Goal: Navigation & Orientation: Find specific page/section

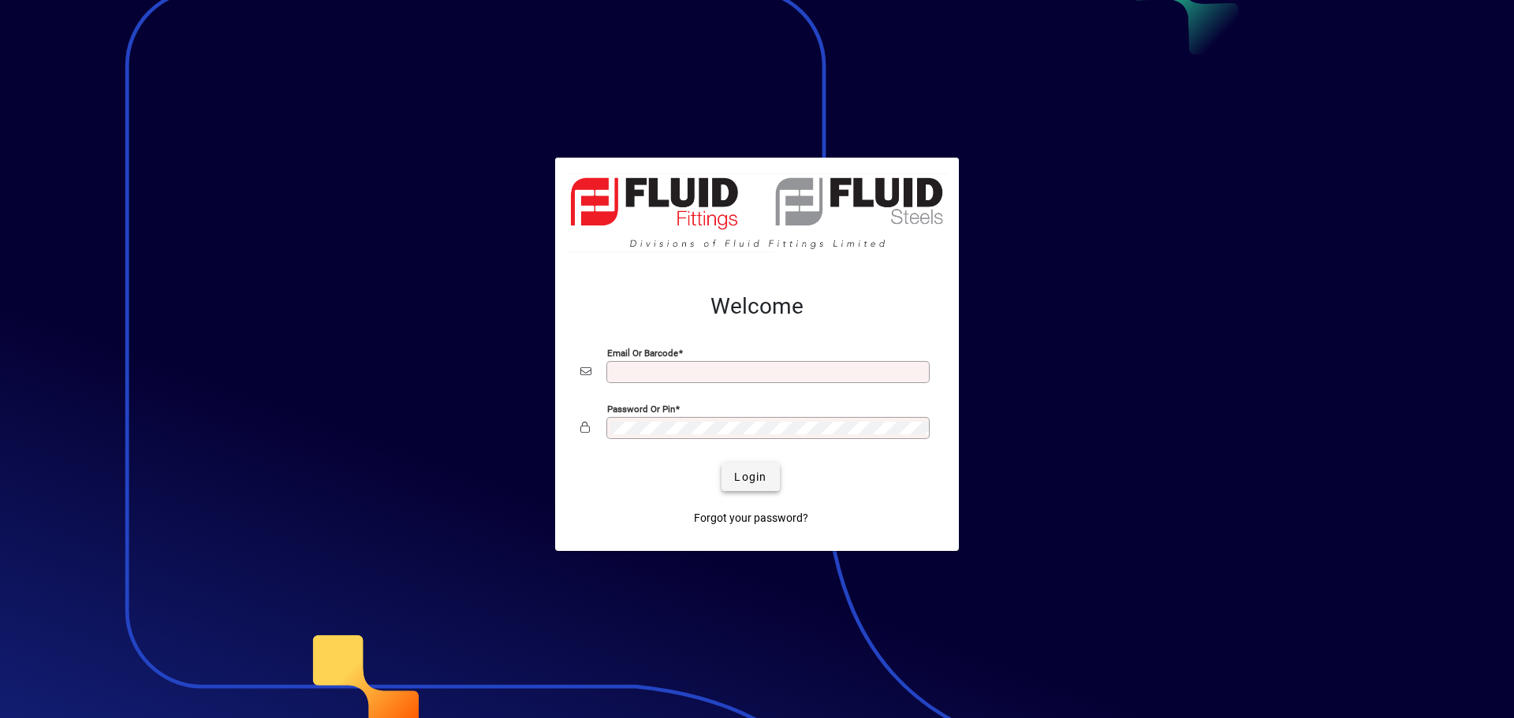
type input "**********"
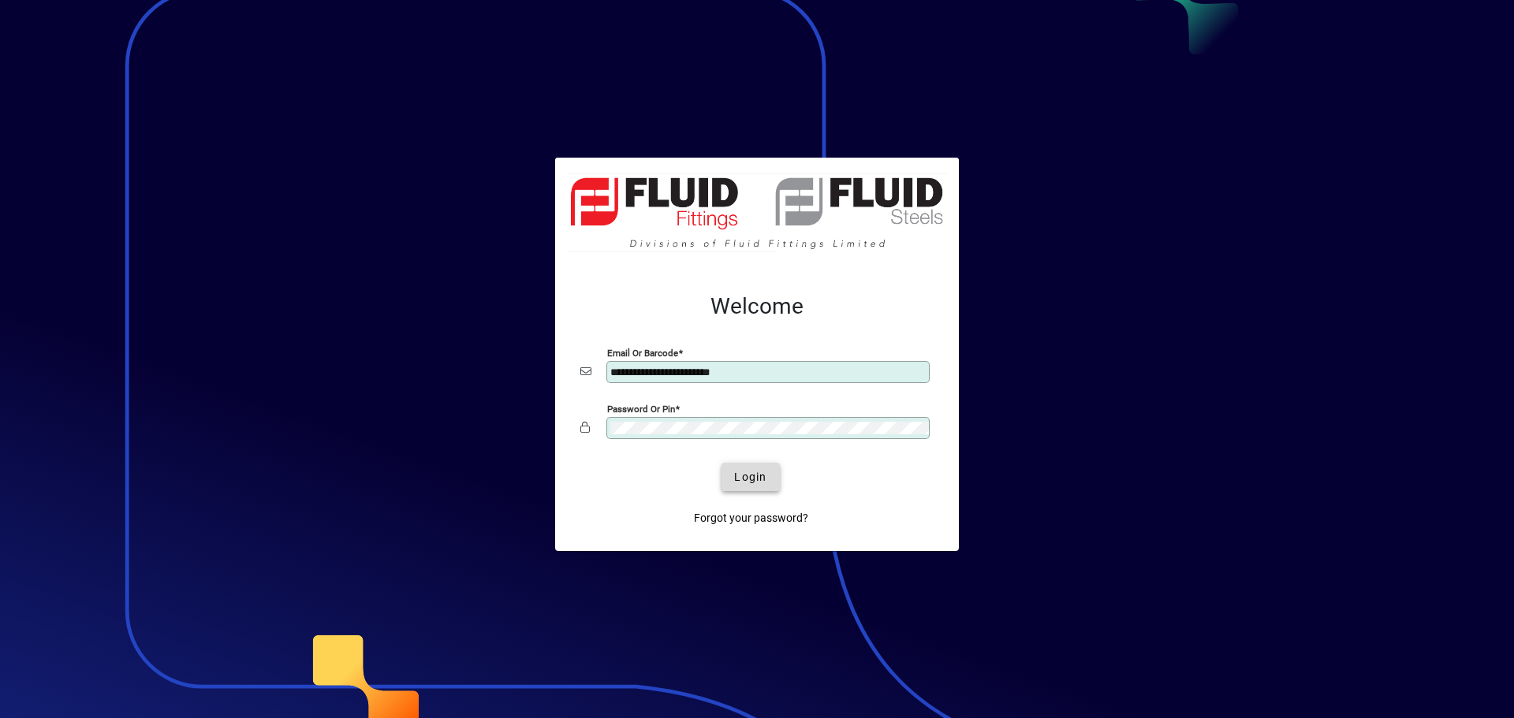
click at [755, 473] on span "Login" at bounding box center [750, 477] width 32 height 17
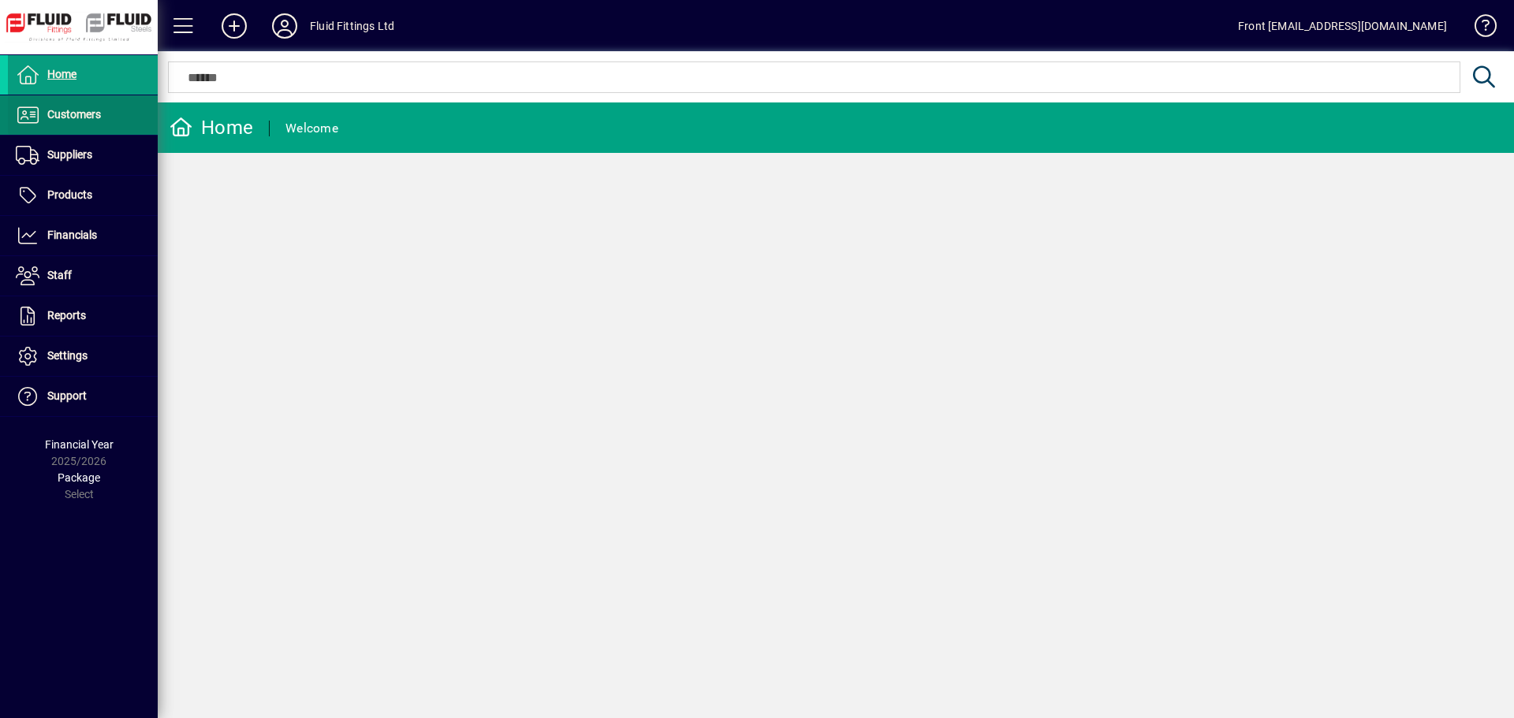
click at [69, 114] on span "Customers" at bounding box center [74, 114] width 54 height 13
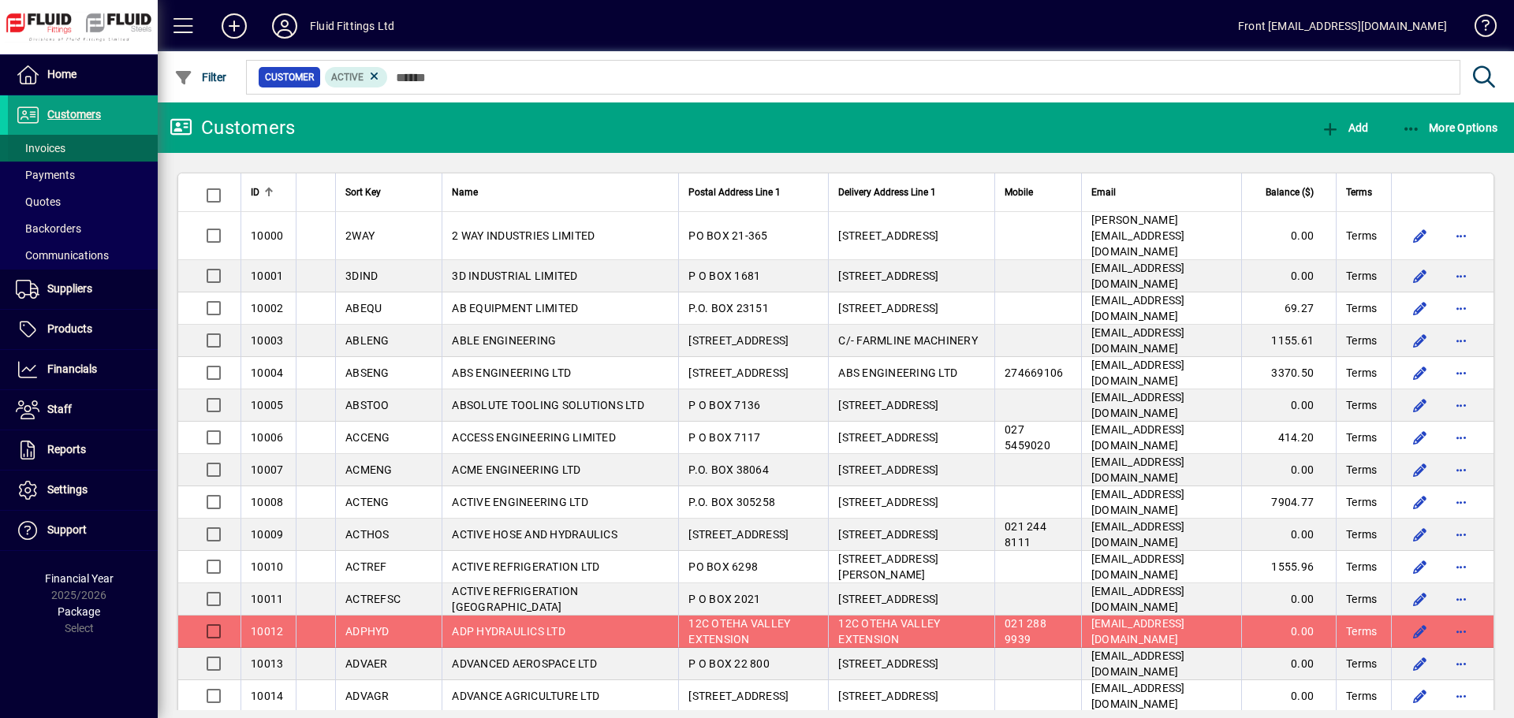
click at [63, 147] on span "Invoices" at bounding box center [41, 148] width 50 height 13
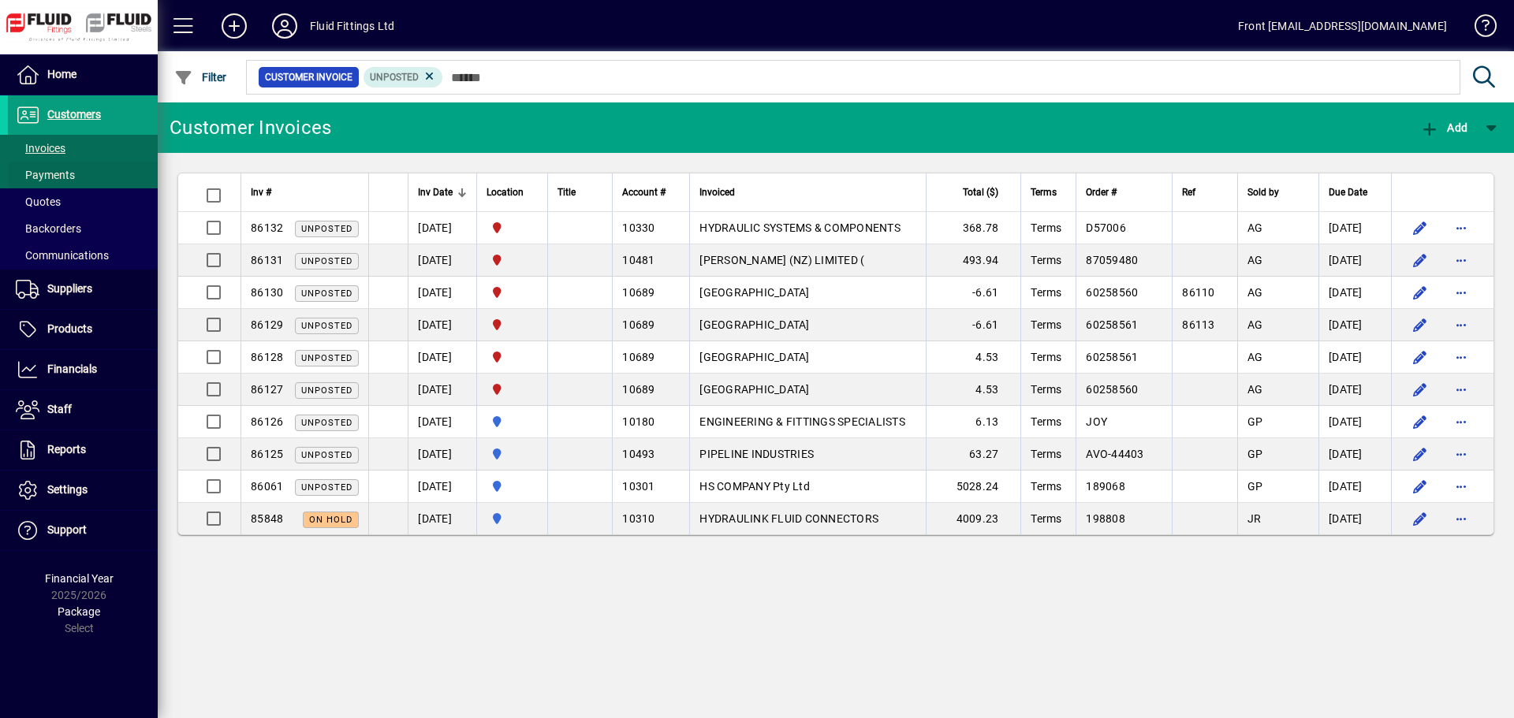
click at [40, 174] on span "Payments" at bounding box center [45, 175] width 59 height 13
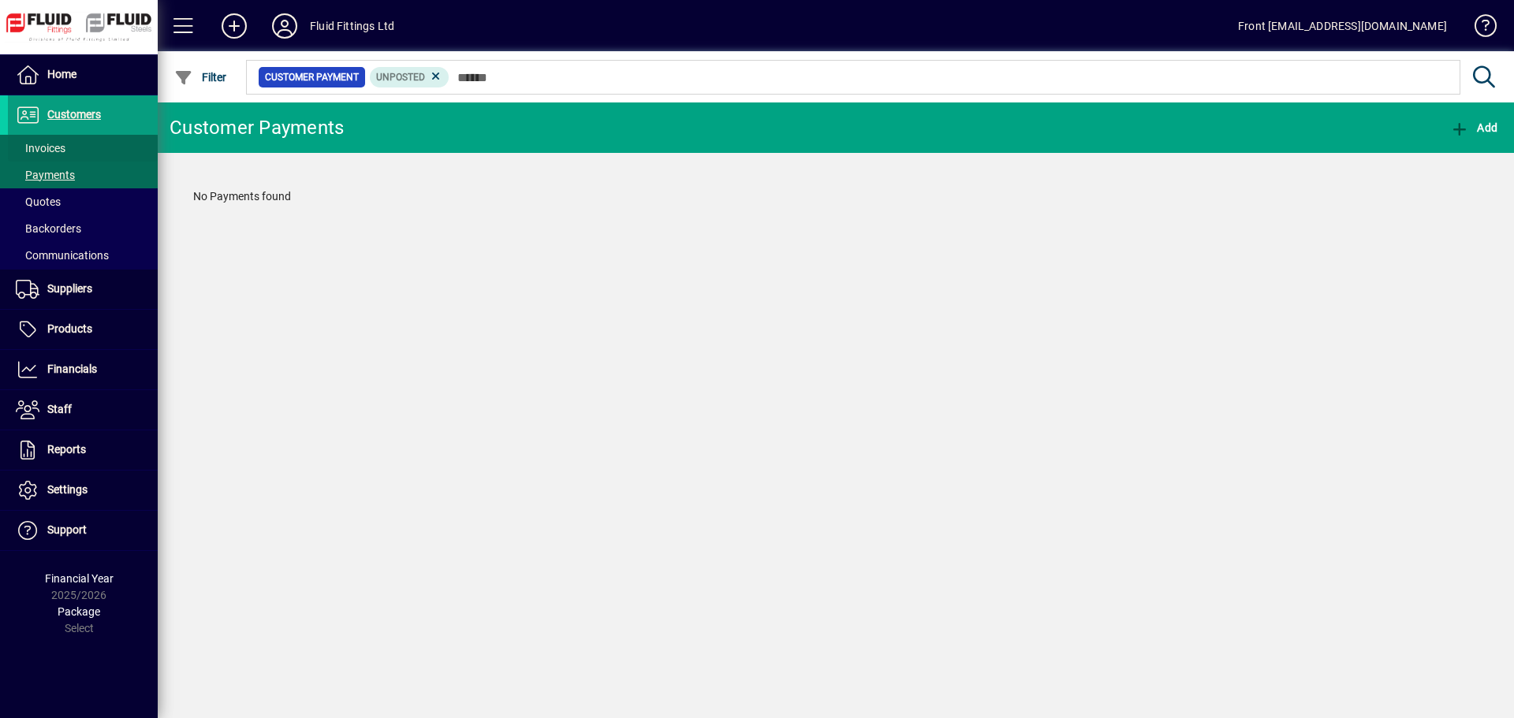
click at [47, 154] on span "Invoices" at bounding box center [41, 148] width 50 height 13
